Goal: Task Accomplishment & Management: Manage account settings

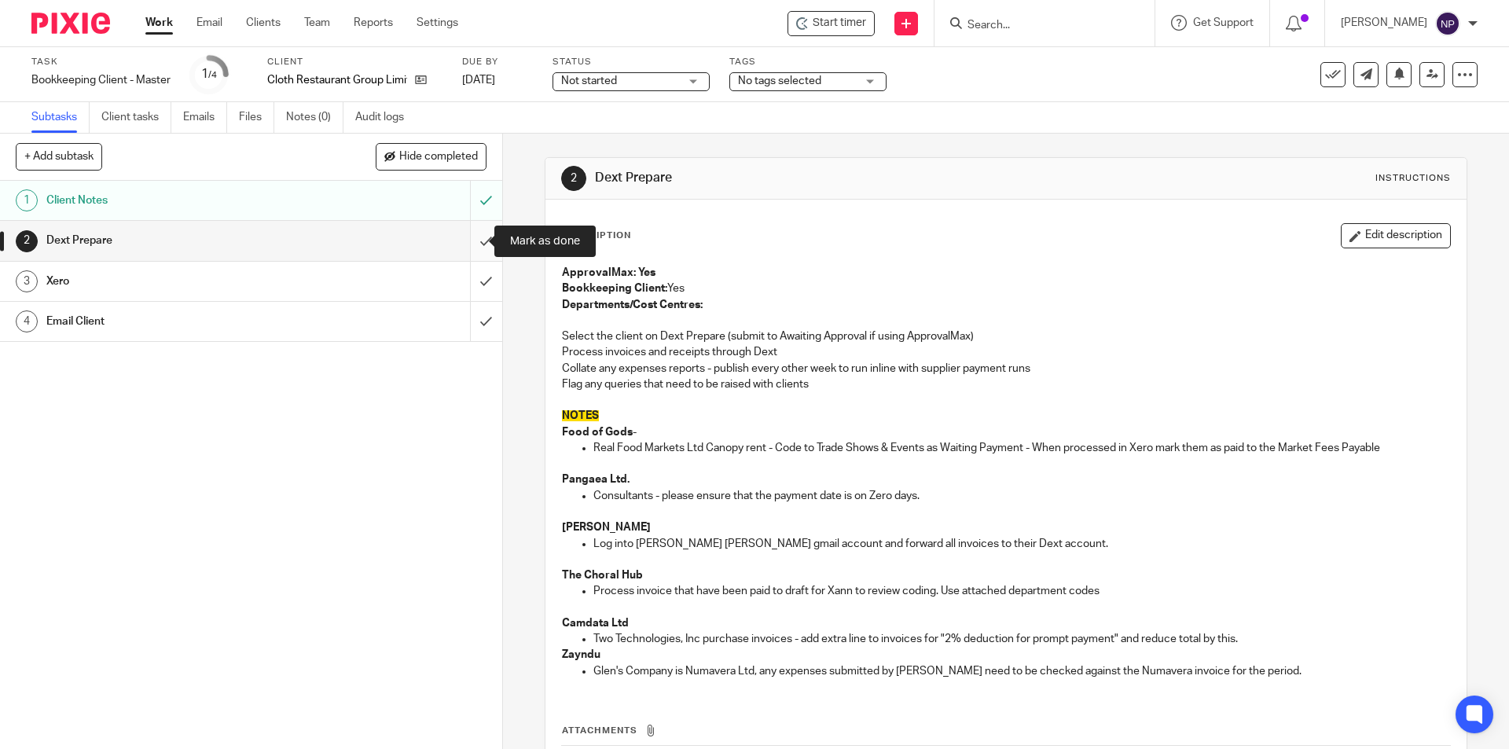
drag, startPoint x: 481, startPoint y: 248, endPoint x: 478, endPoint y: 257, distance: 9.2
click at [480, 248] on input "submit" at bounding box center [251, 240] width 502 height 39
click at [475, 268] on input "submit" at bounding box center [251, 281] width 502 height 39
click at [482, 326] on input "submit" at bounding box center [251, 321] width 502 height 39
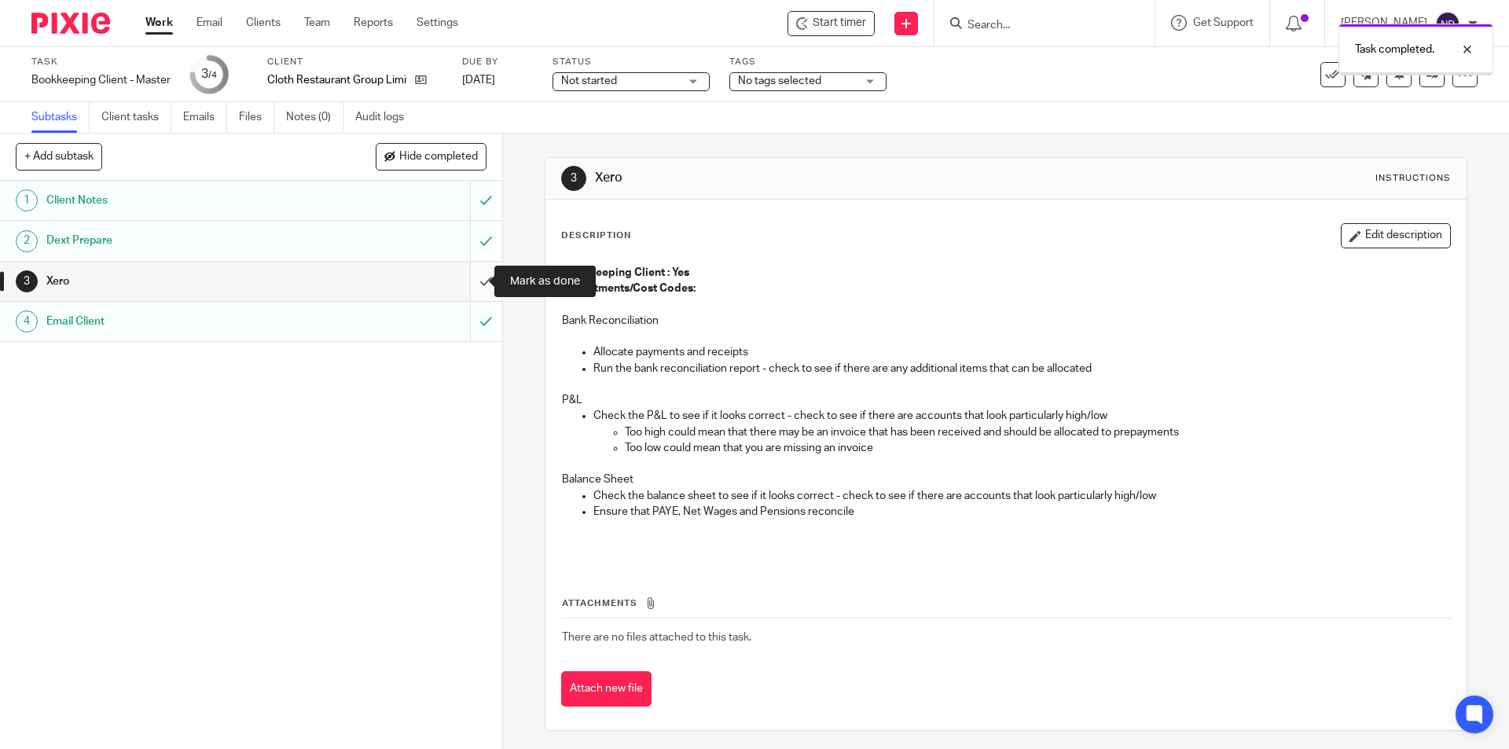
click at [479, 279] on input "submit" at bounding box center [251, 281] width 502 height 39
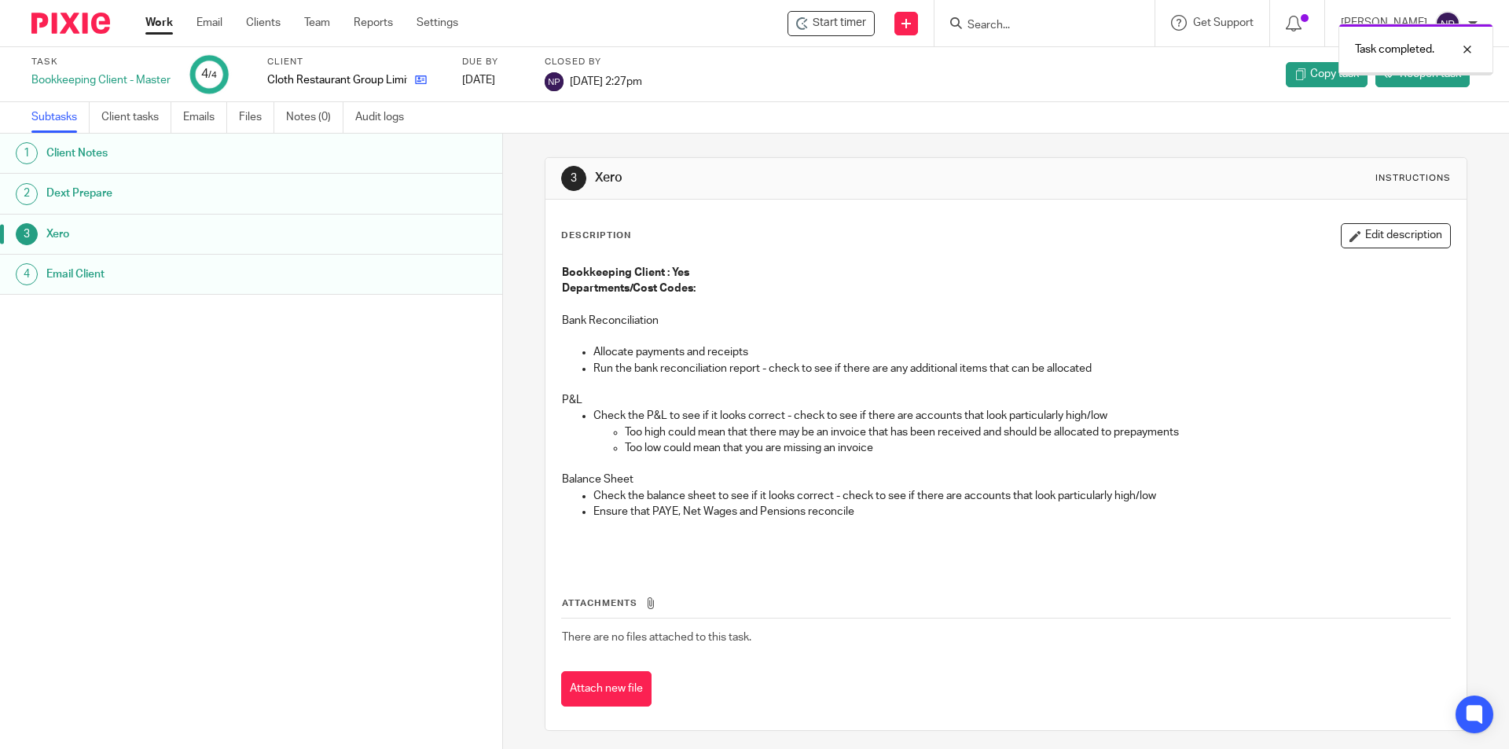
click at [426, 85] on icon at bounding box center [421, 80] width 12 height 12
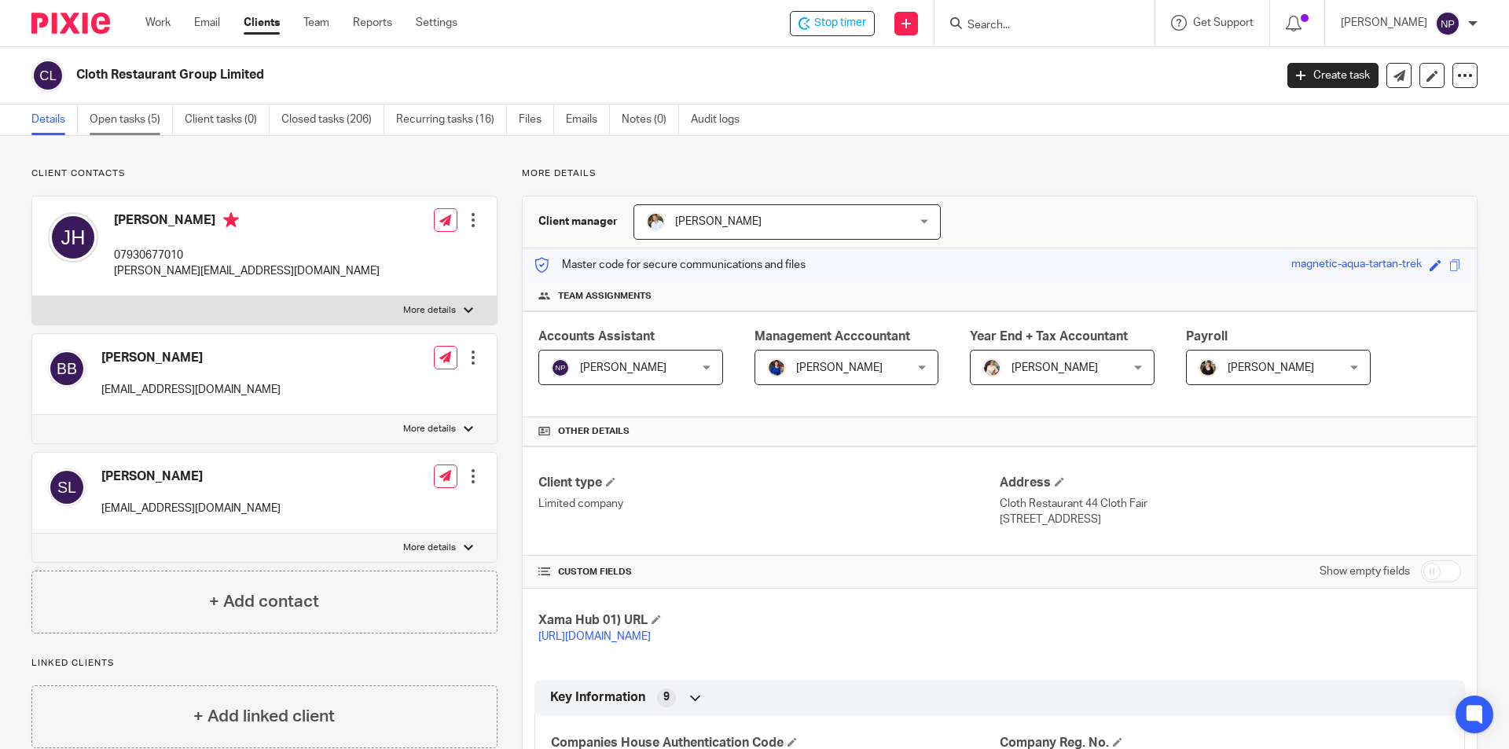
click at [145, 116] on link "Open tasks (5)" at bounding box center [131, 119] width 83 height 31
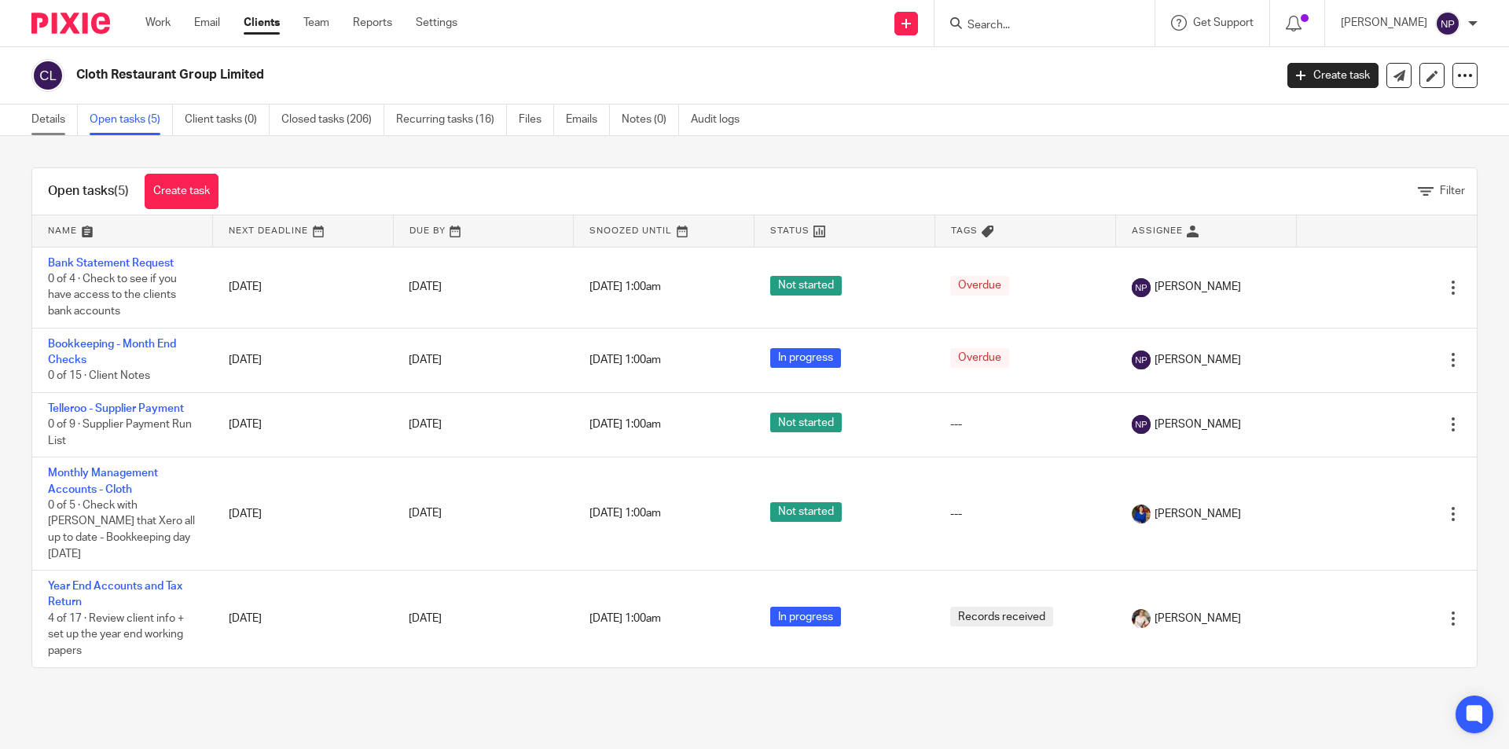
click at [52, 122] on link "Details" at bounding box center [54, 119] width 46 height 31
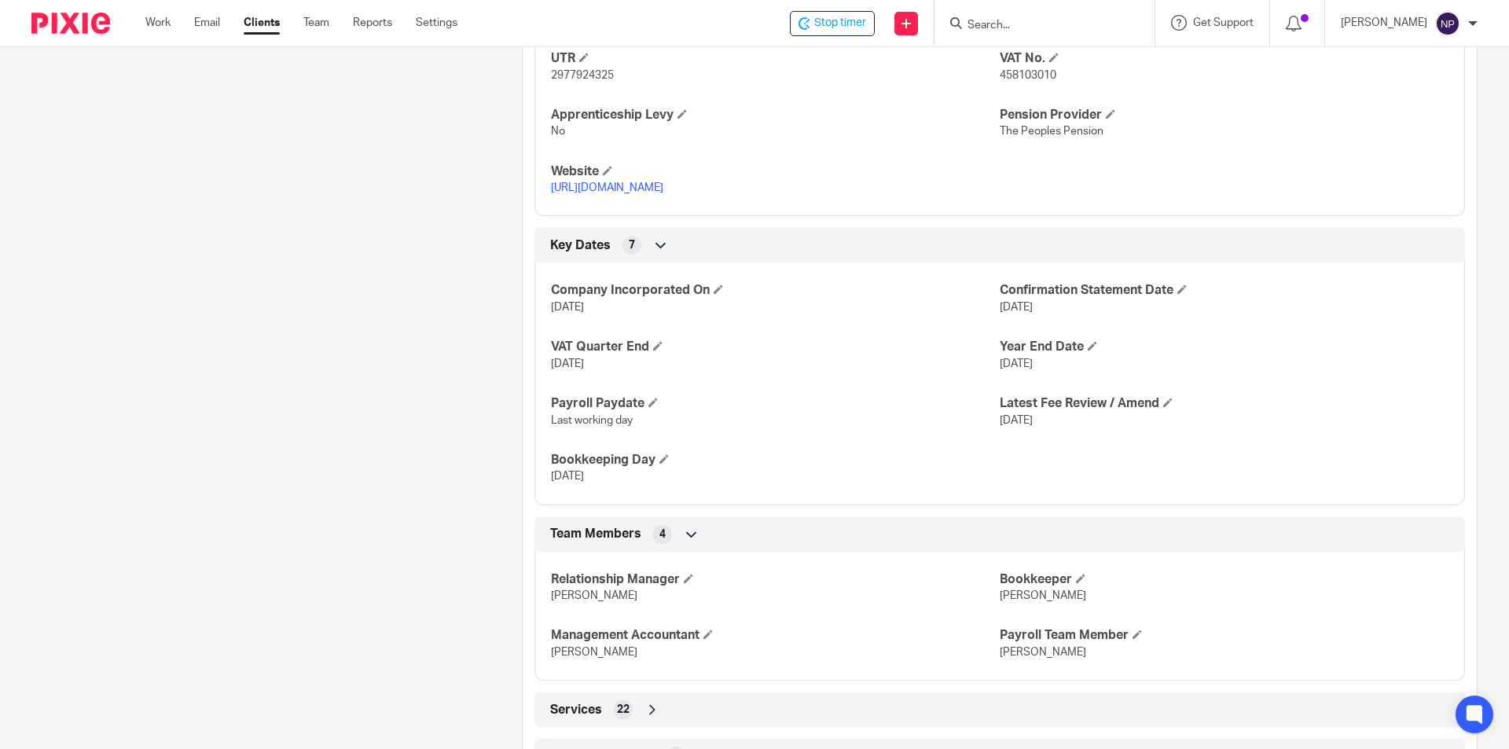
scroll to position [911, 0]
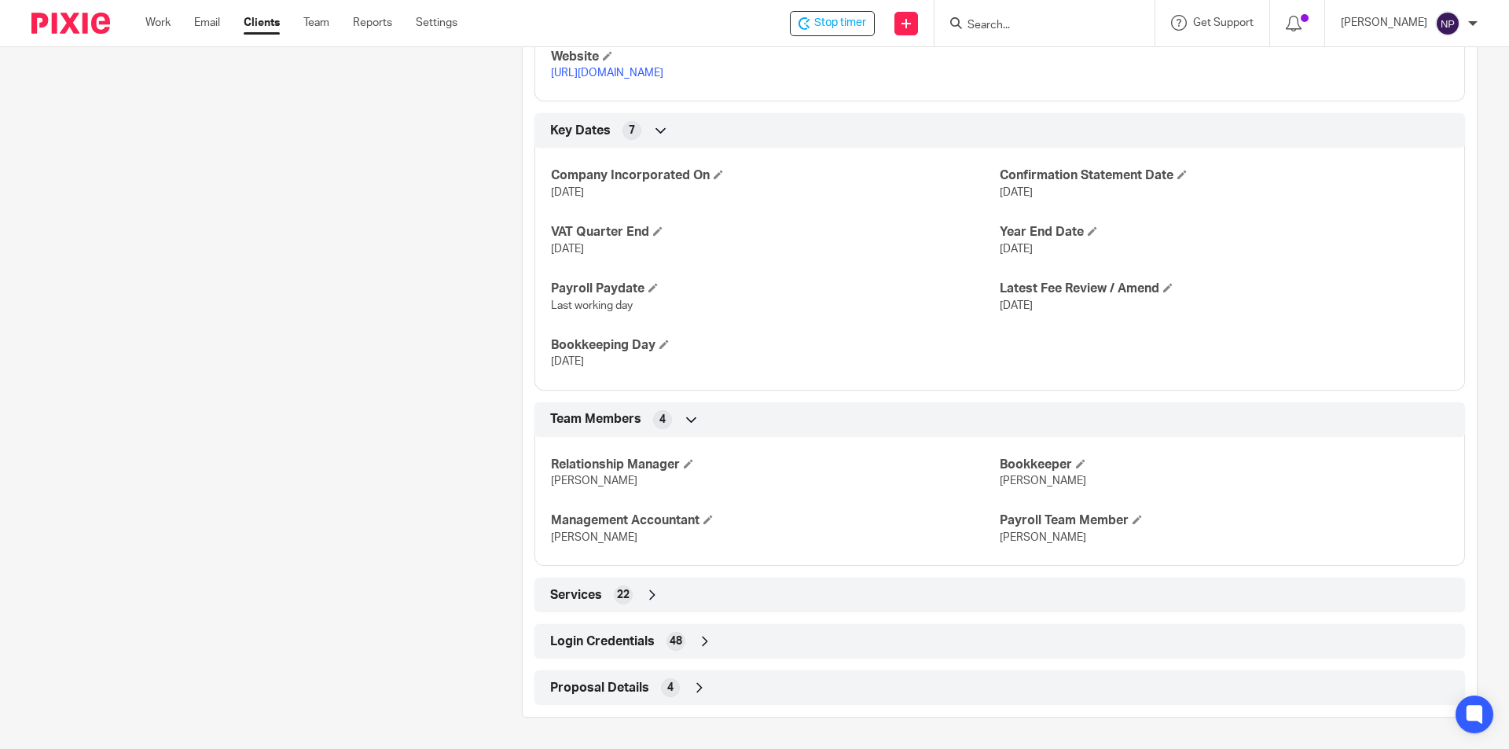
click at [786, 634] on div "Login Credentials 48" at bounding box center [999, 641] width 907 height 27
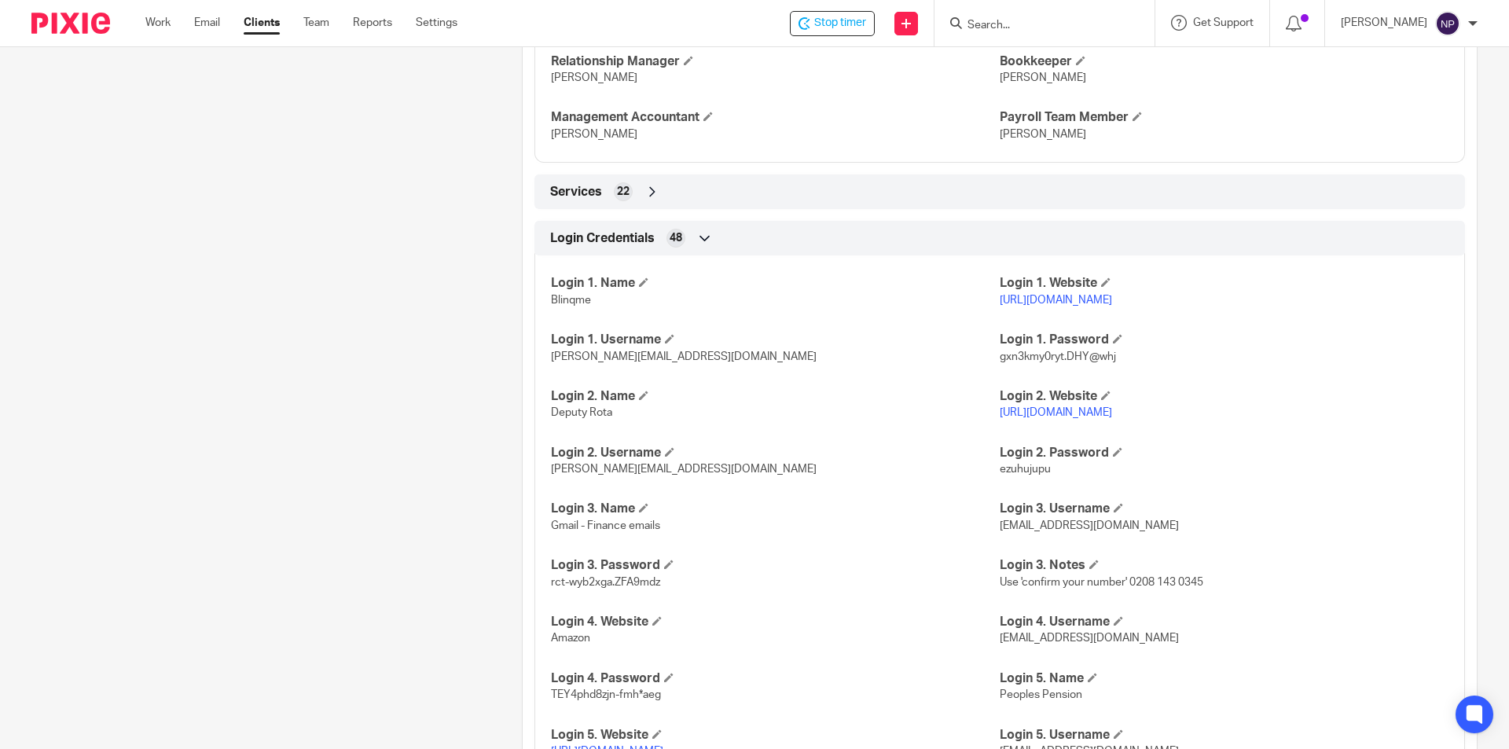
scroll to position [1383, 0]
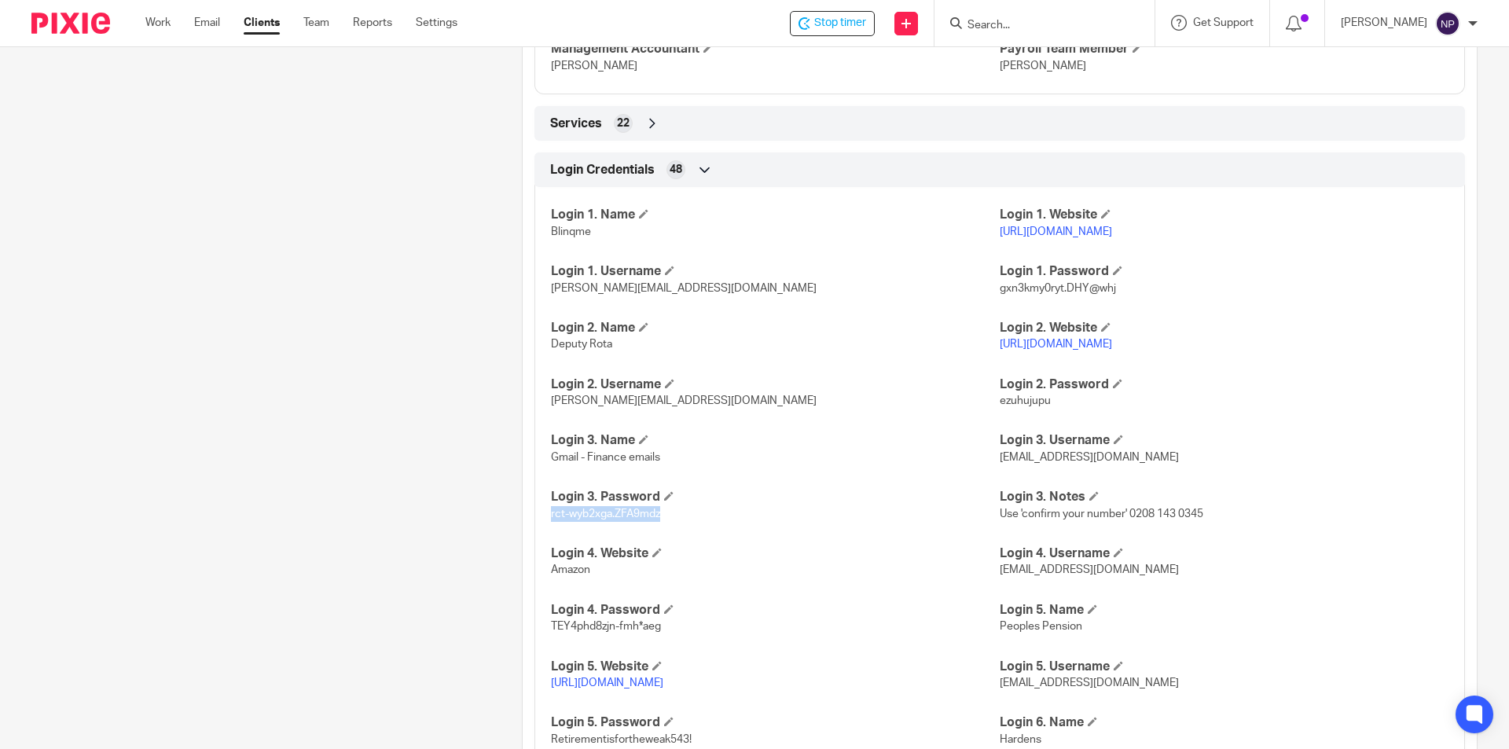
drag, startPoint x: 687, startPoint y: 517, endPoint x: 545, endPoint y: 516, distance: 141.4
copy span "rct-wyb2xga.ZFA9mdz"
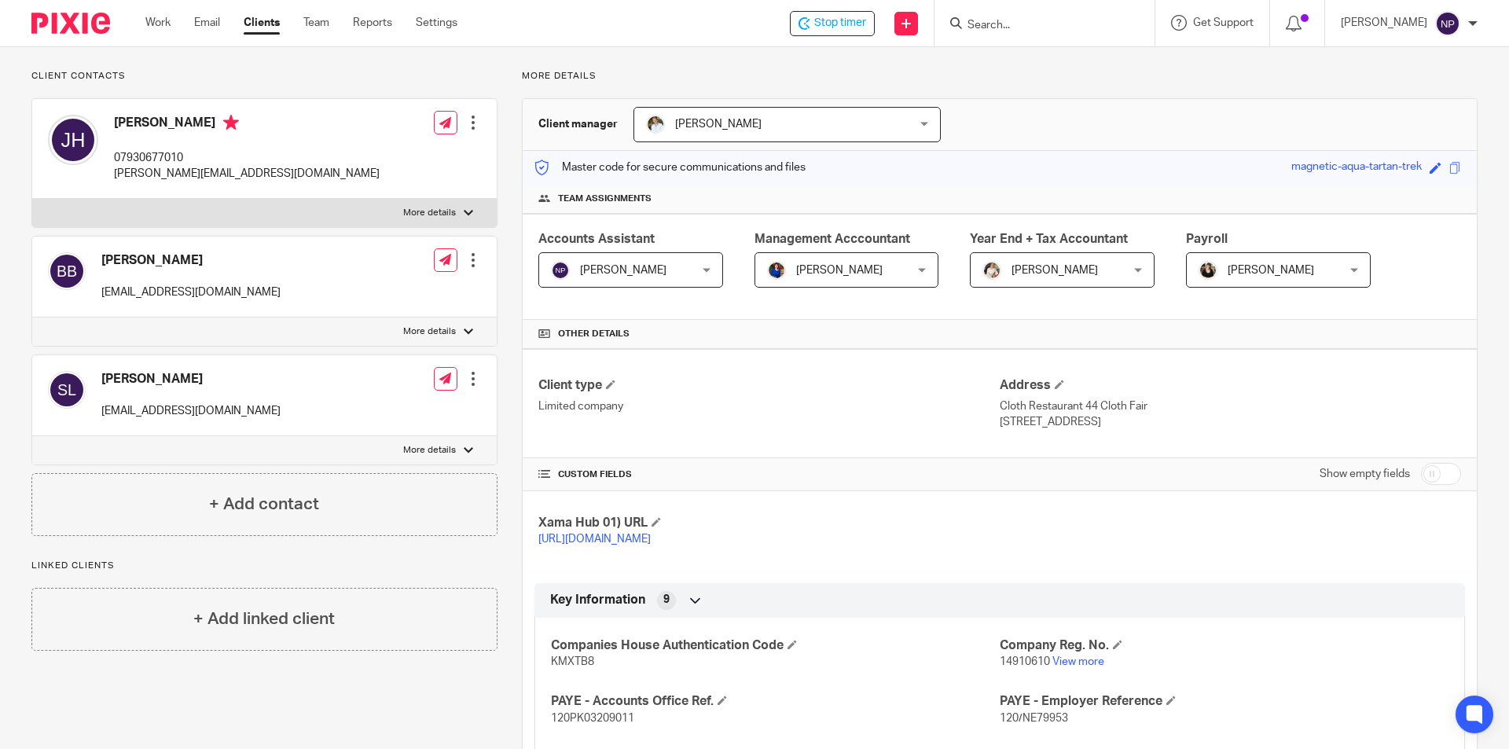
scroll to position [0, 0]
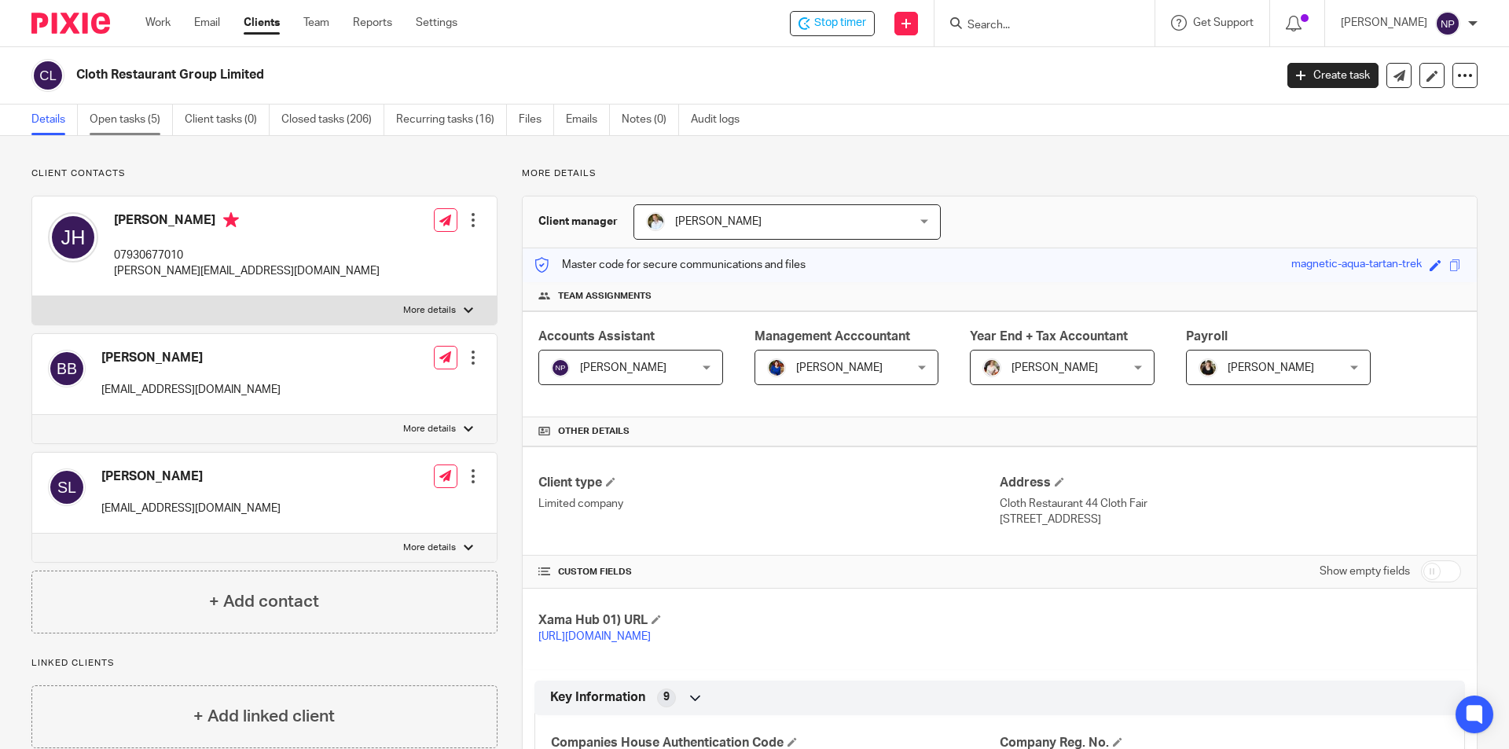
click at [122, 114] on link "Open tasks (5)" at bounding box center [131, 119] width 83 height 31
